Goal: Check status: Check status

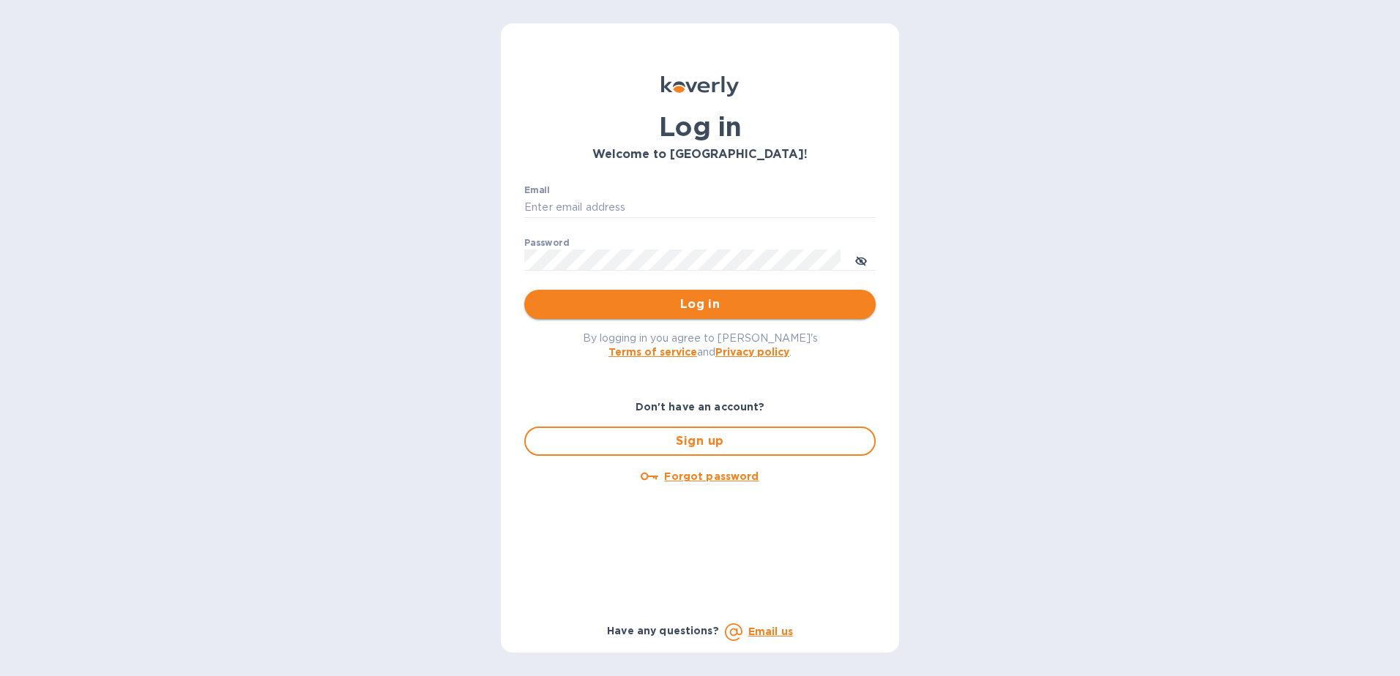
type input "[EMAIL_ADDRESS][DOMAIN_NAME]"
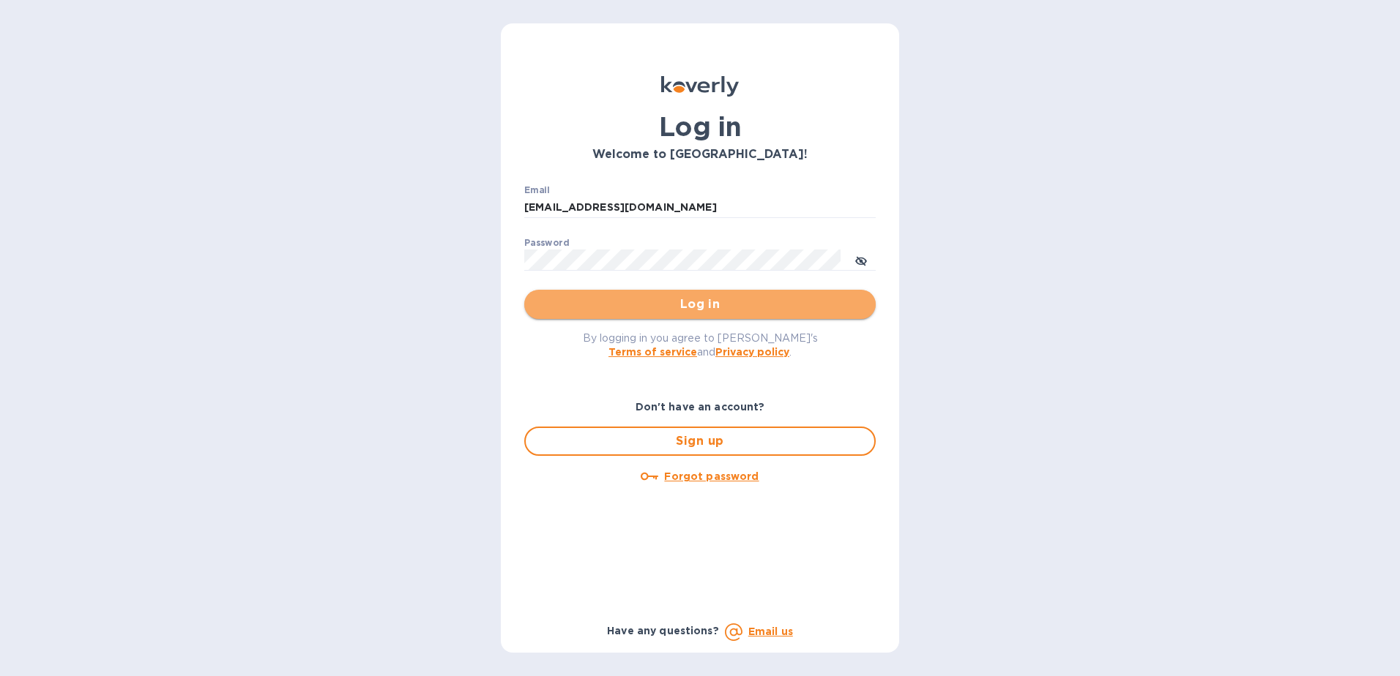
click at [591, 299] on span "Log in" at bounding box center [700, 305] width 328 height 18
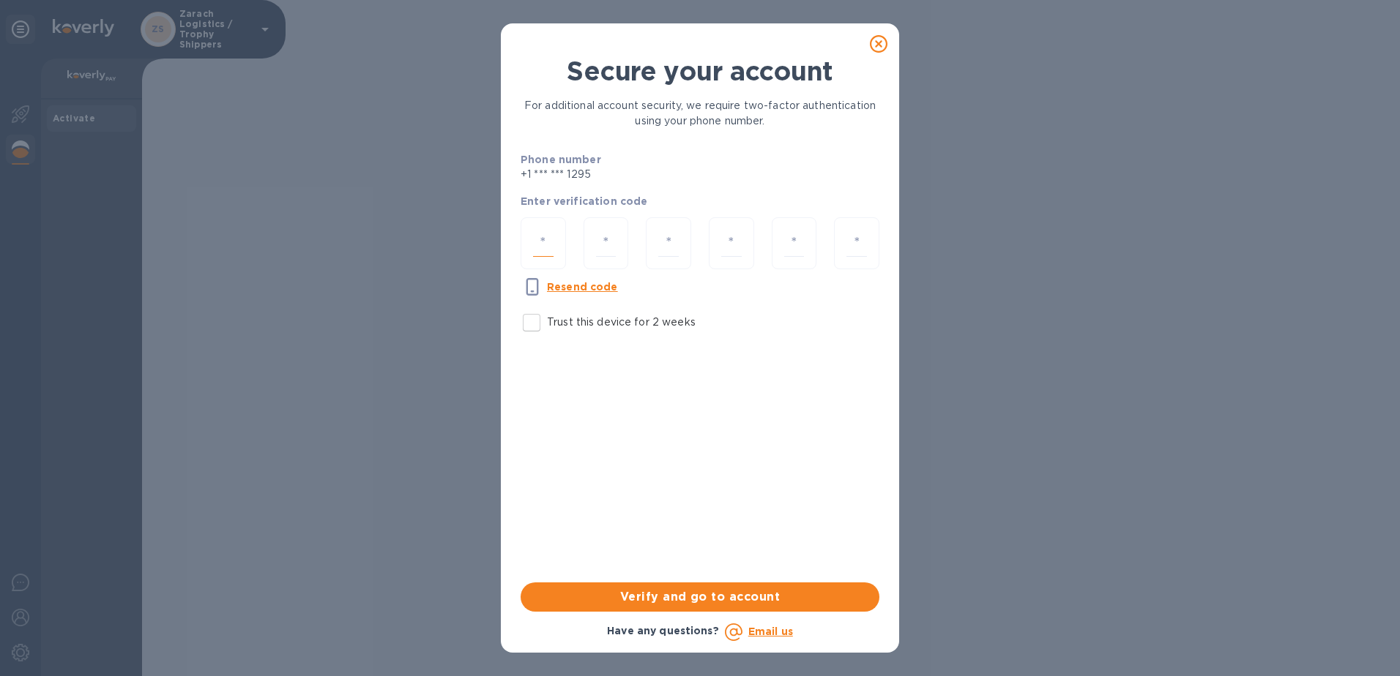
drag, startPoint x: 542, startPoint y: 241, endPoint x: 550, endPoint y: 240, distance: 8.1
click at [543, 241] on input "number" at bounding box center [543, 243] width 20 height 27
type input "4"
type input "1"
type input "3"
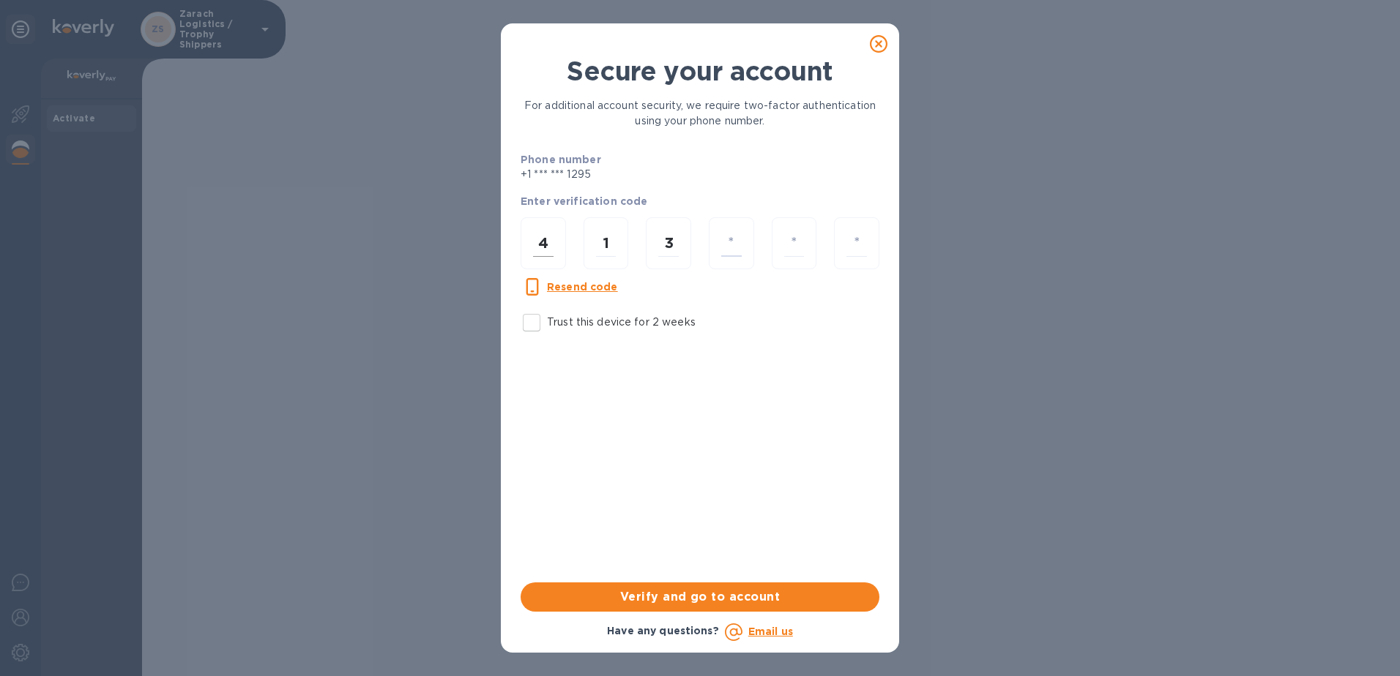
type input "6"
type input "4"
type input "5"
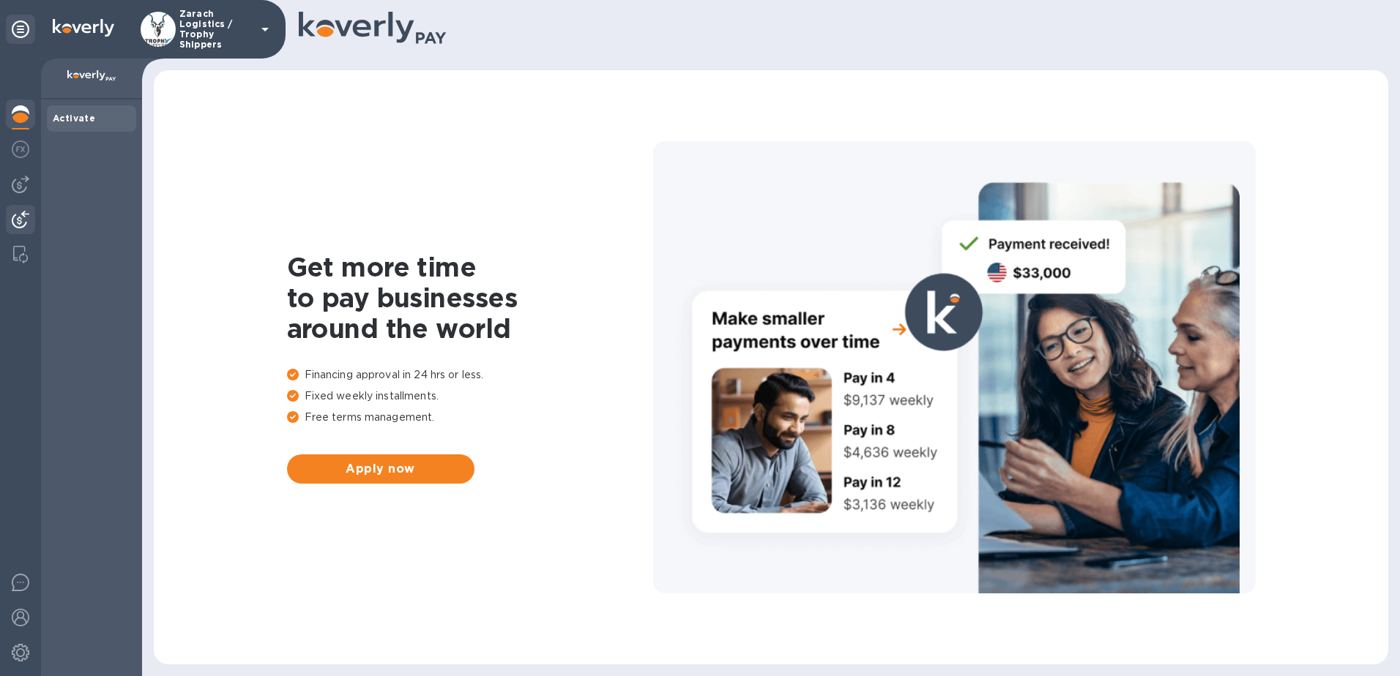
click at [23, 211] on div at bounding box center [20, 221] width 29 height 32
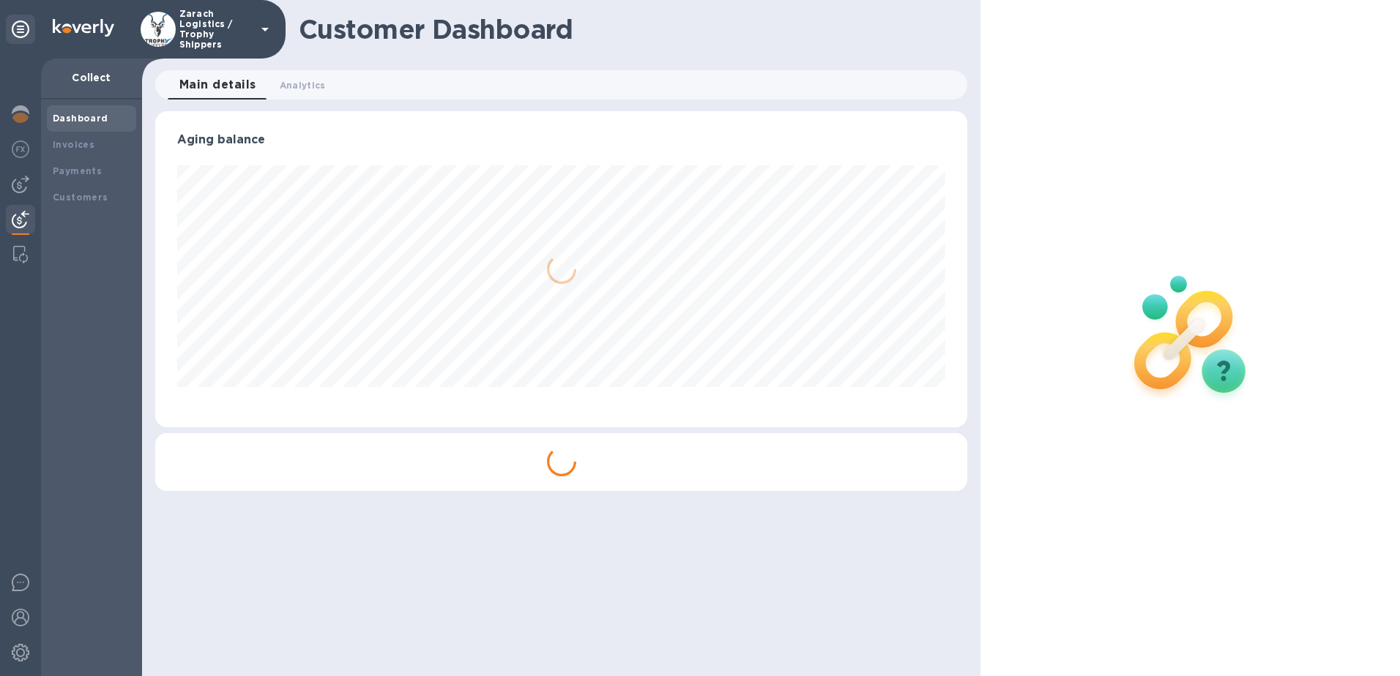
scroll to position [316, 813]
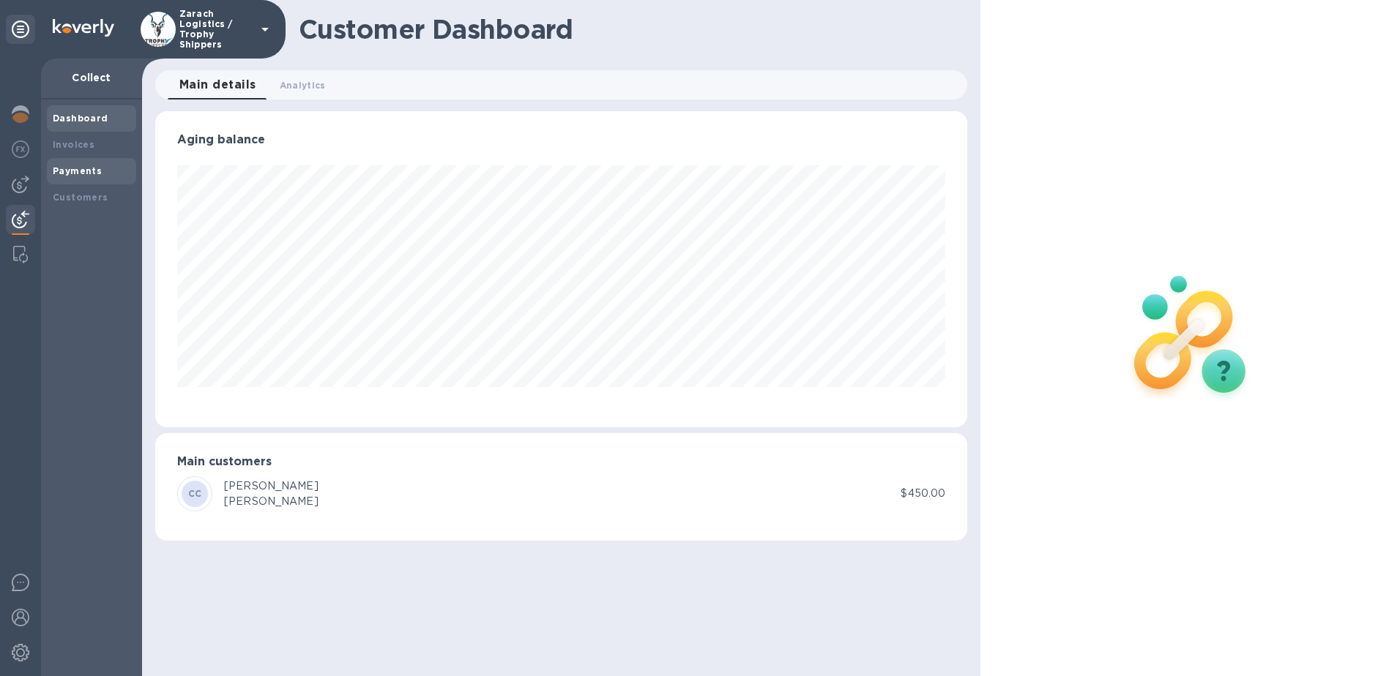
click at [75, 172] on b "Payments" at bounding box center [77, 170] width 49 height 11
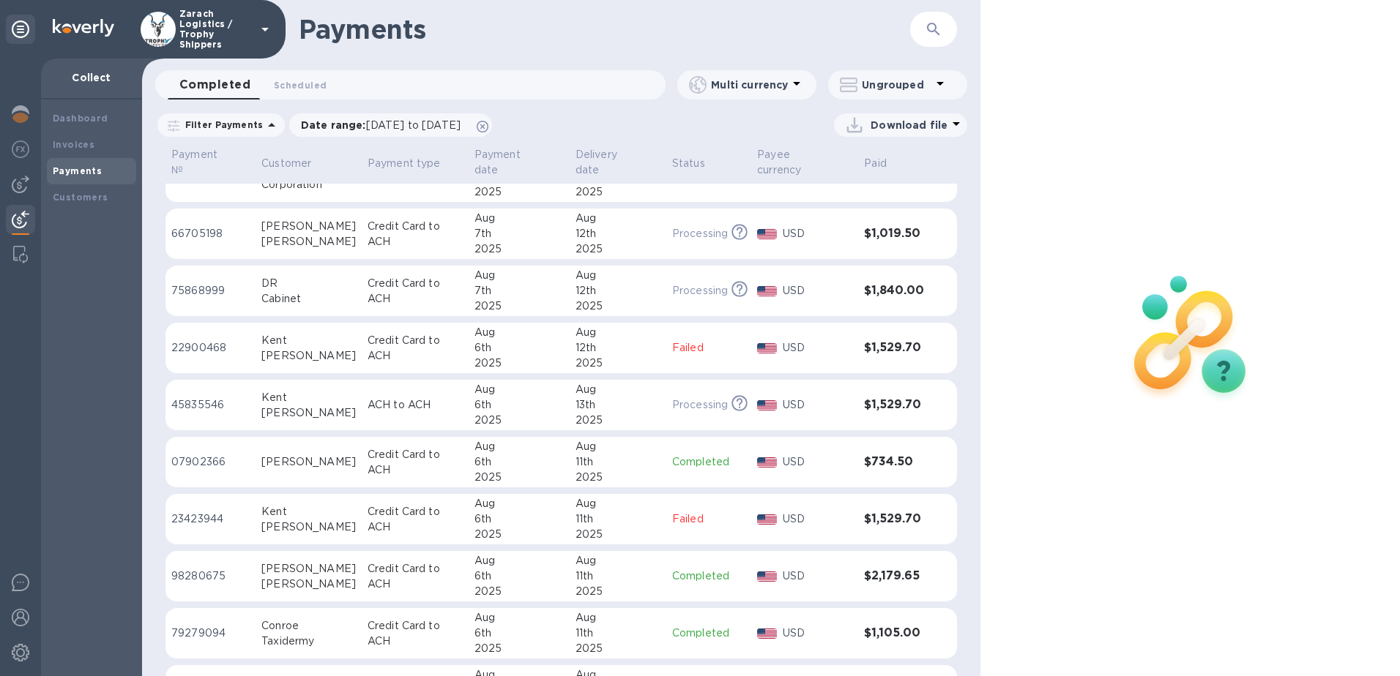
scroll to position [1160, 0]
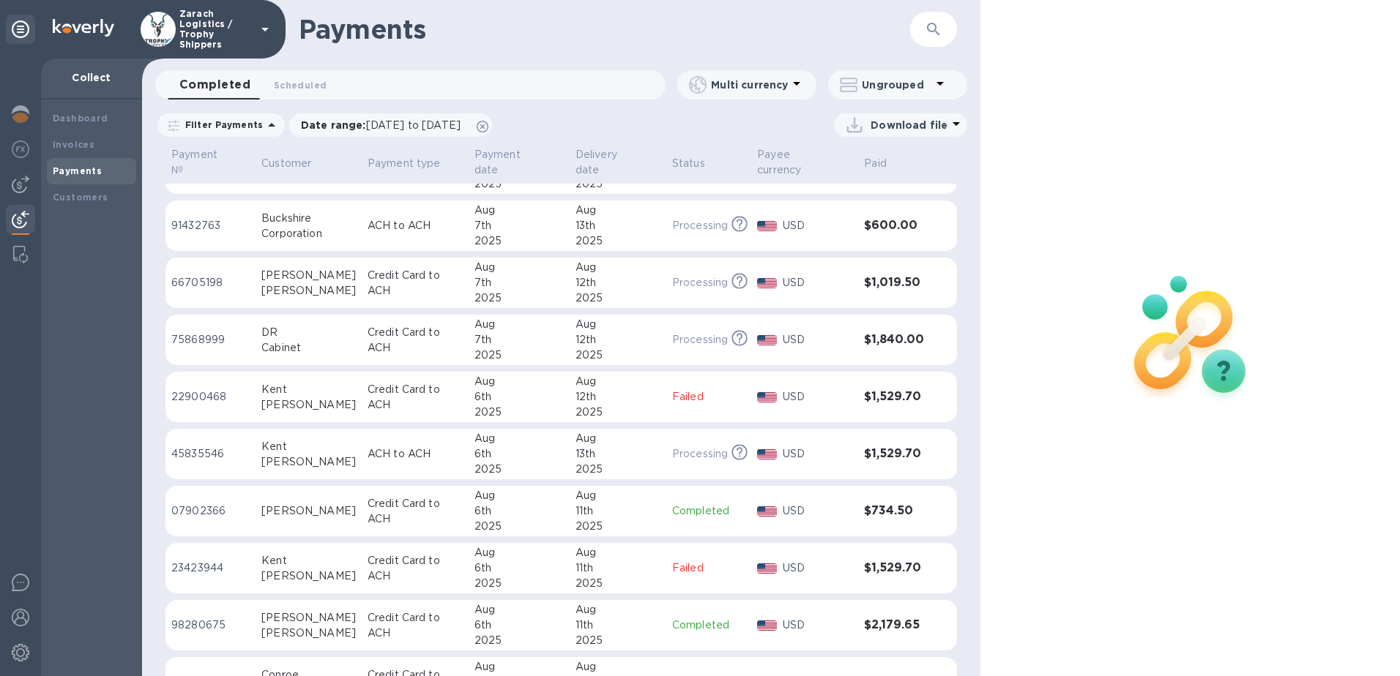
click at [294, 343] on td "DR Cabinet" at bounding box center [309, 340] width 106 height 51
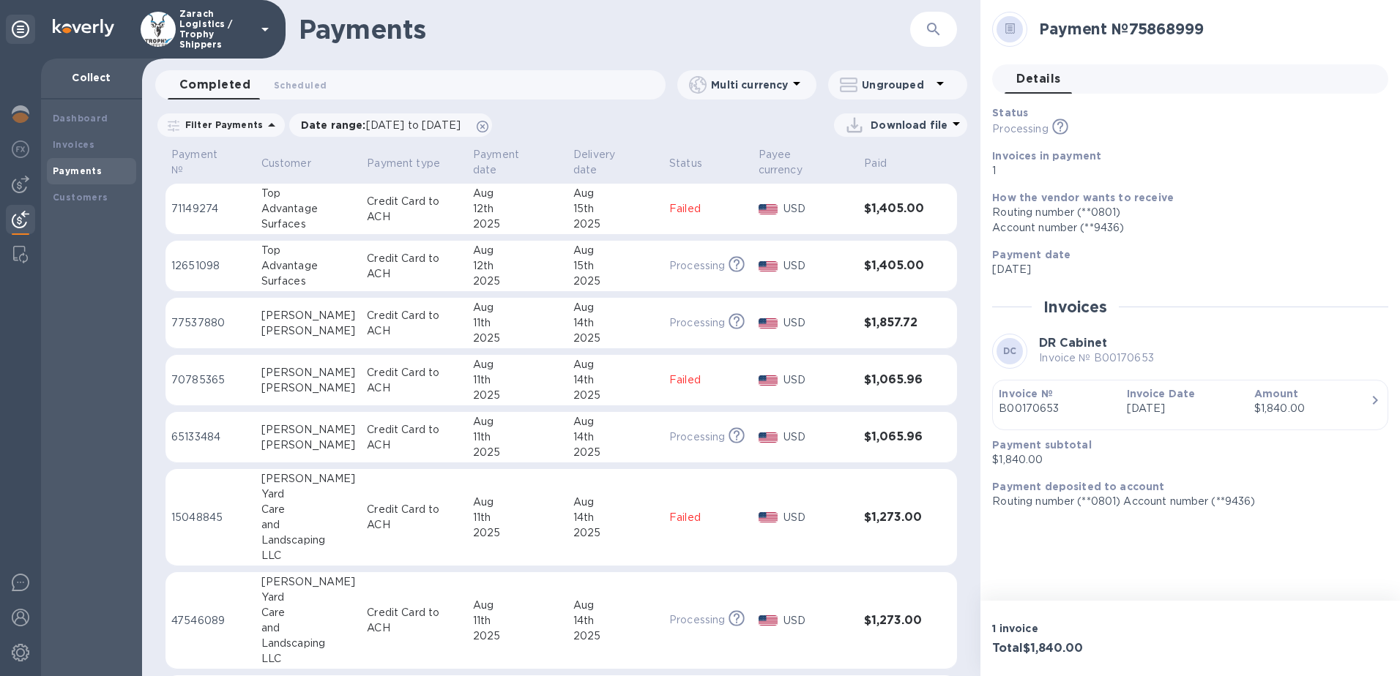
click at [260, 246] on td "Top Advantage Surfaces" at bounding box center [309, 266] width 106 height 51
click at [285, 324] on div "[PERSON_NAME]" at bounding box center [308, 331] width 94 height 15
click at [323, 274] on div "Surfaces" at bounding box center [308, 281] width 94 height 15
drag, startPoint x: 1297, startPoint y: 92, endPoint x: 1402, endPoint y: 119, distance: 108.3
click at [1399, 119] on html "Zarach Logistics / Trophy Shippers Collect Dashboard Invoices Payments Customer…" at bounding box center [700, 338] width 1400 height 676
